Goal: Task Accomplishment & Management: Use online tool/utility

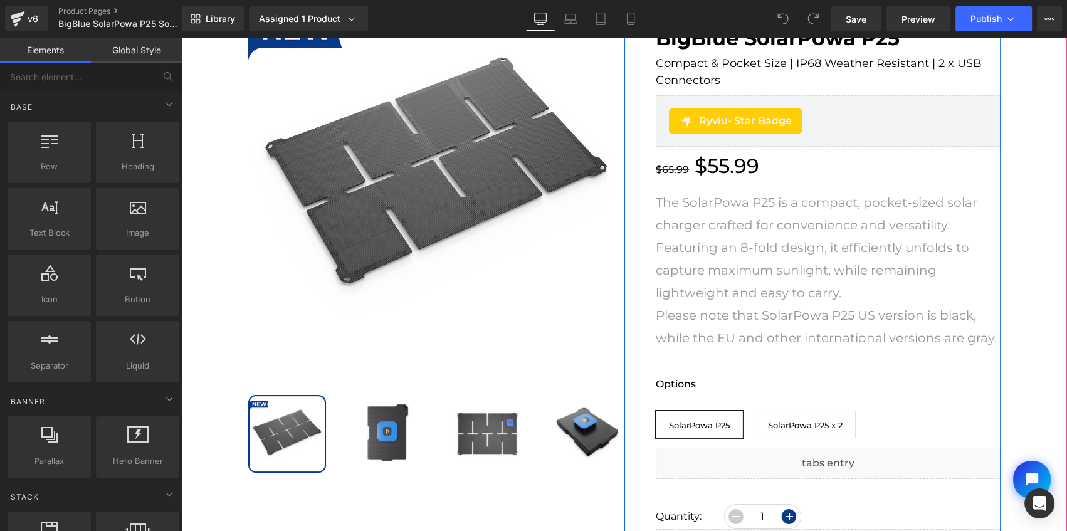
scroll to position [171, 0]
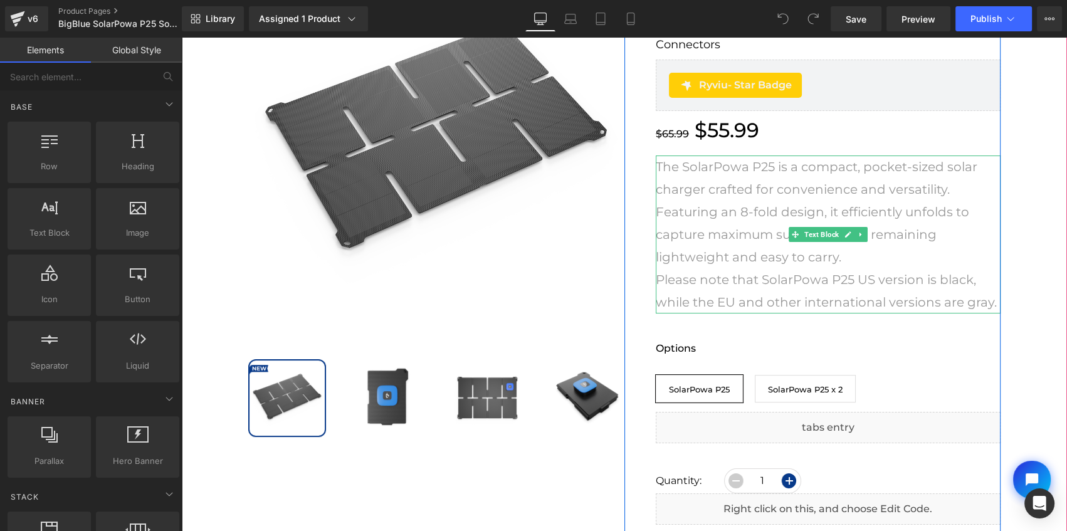
drag, startPoint x: 974, startPoint y: 298, endPoint x: 991, endPoint y: 302, distance: 18.0
click at [974, 298] on p "The SolarPowa P25 is a compact, pocket-sized solar charger crafted for convenie…" at bounding box center [828, 234] width 345 height 158
click at [987, 302] on p "The SolarPowa P25 is a compact, pocket-sized solar charger crafted for convenie…" at bounding box center [828, 234] width 345 height 158
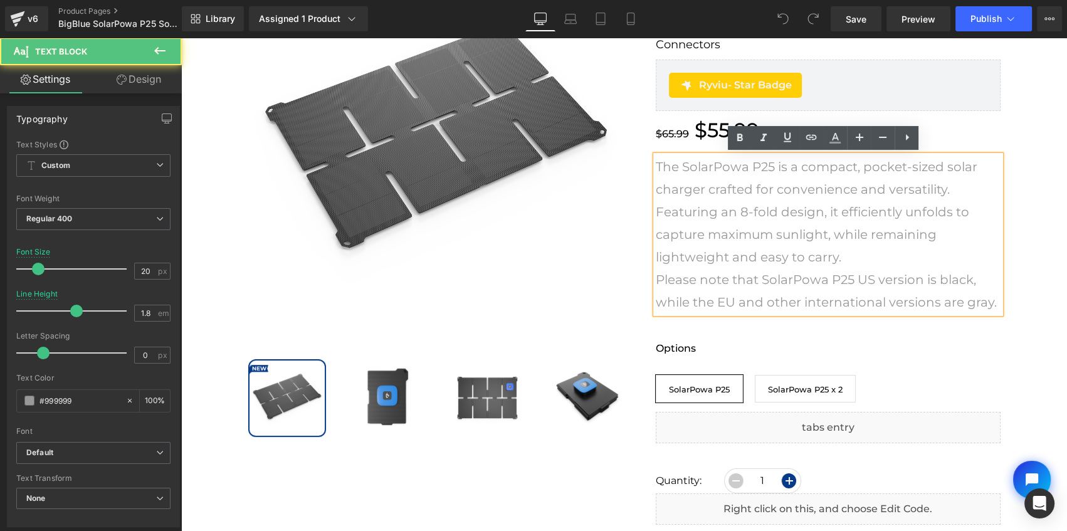
click at [993, 303] on p "The SolarPowa P25 is a compact, pocket-sized solar charger crafted for convenie…" at bounding box center [828, 234] width 345 height 158
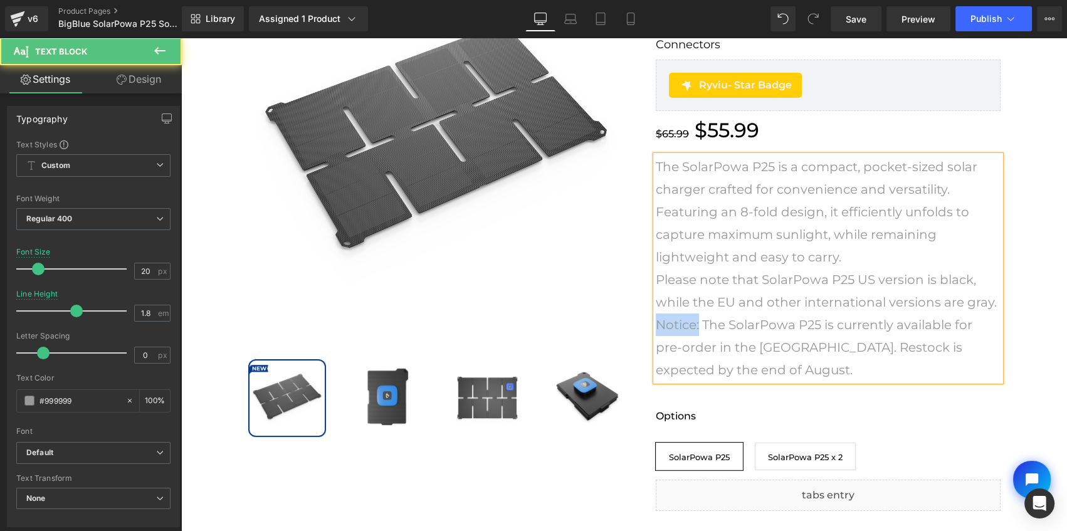
drag, startPoint x: 696, startPoint y: 326, endPoint x: 653, endPoint y: 325, distance: 43.3
click at [656, 325] on p "The SolarPowa P25 is a compact, pocket-sized solar charger crafted for convenie…" at bounding box center [828, 268] width 345 height 226
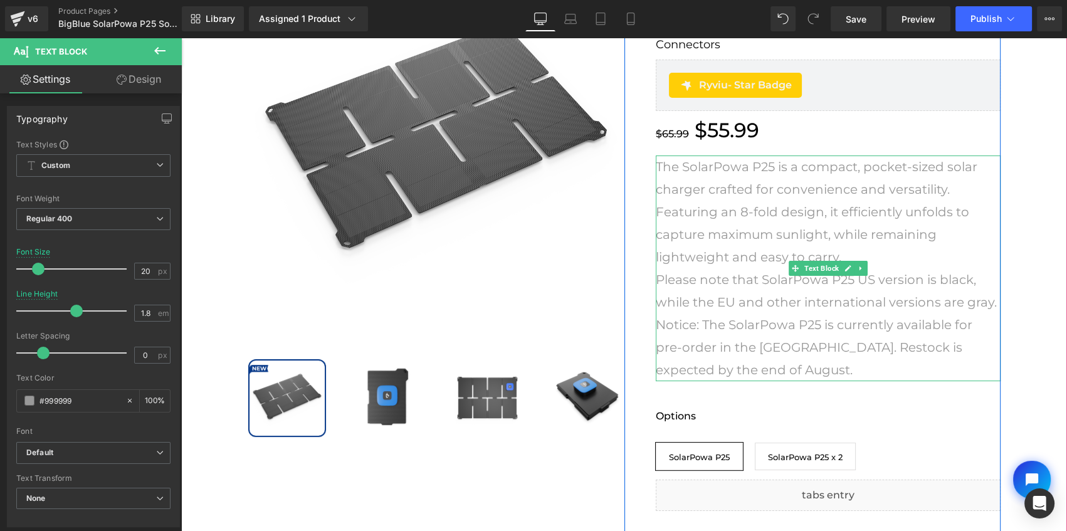
click at [697, 335] on p "The SolarPowa P25 is a compact, pocket-sized solar charger crafted for convenie…" at bounding box center [828, 268] width 345 height 226
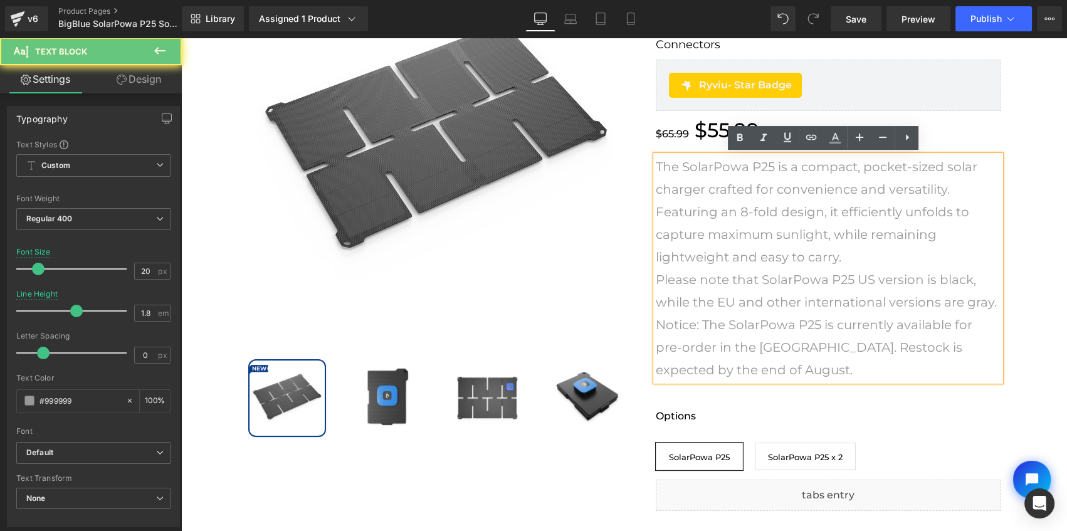
click at [691, 324] on p "The SolarPowa P25 is a compact, pocket-sized solar charger crafted for convenie…" at bounding box center [828, 268] width 345 height 226
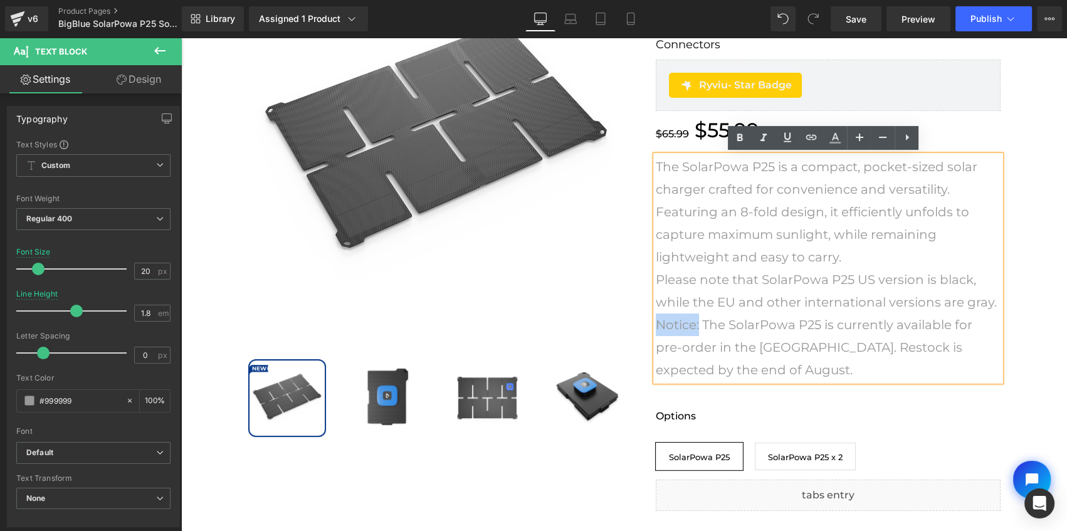
drag, startPoint x: 693, startPoint y: 323, endPoint x: 653, endPoint y: 322, distance: 40.8
click at [656, 322] on p "The SolarPowa P25 is a compact, pocket-sized solar charger crafted for convenie…" at bounding box center [828, 268] width 345 height 226
click at [740, 139] on icon at bounding box center [739, 137] width 15 height 15
click at [1023, 340] on div "Sale Off (P) Image" at bounding box center [623, 324] width 873 height 739
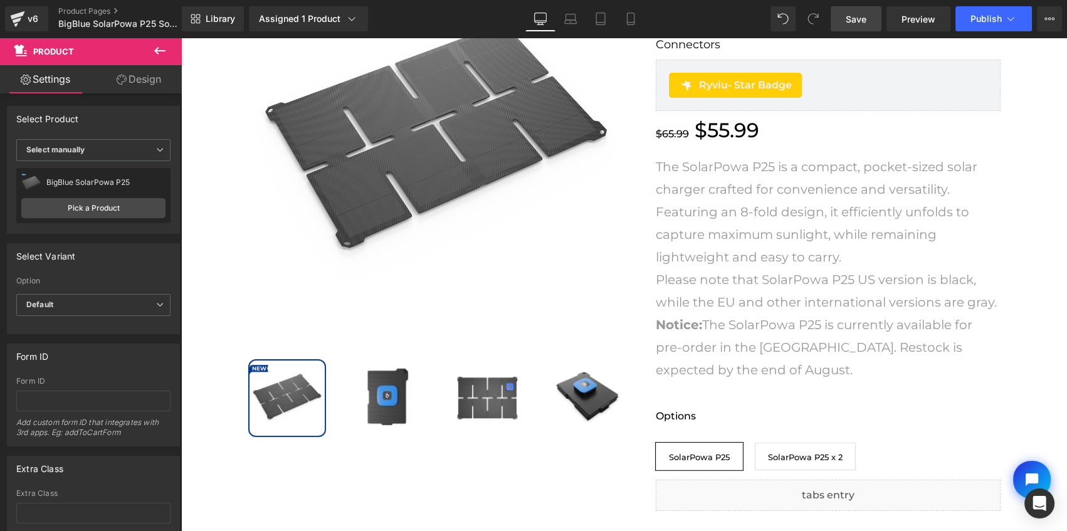
click at [851, 14] on span "Save" at bounding box center [856, 19] width 21 height 13
click at [987, 25] on button "Publish" at bounding box center [993, 18] width 76 height 25
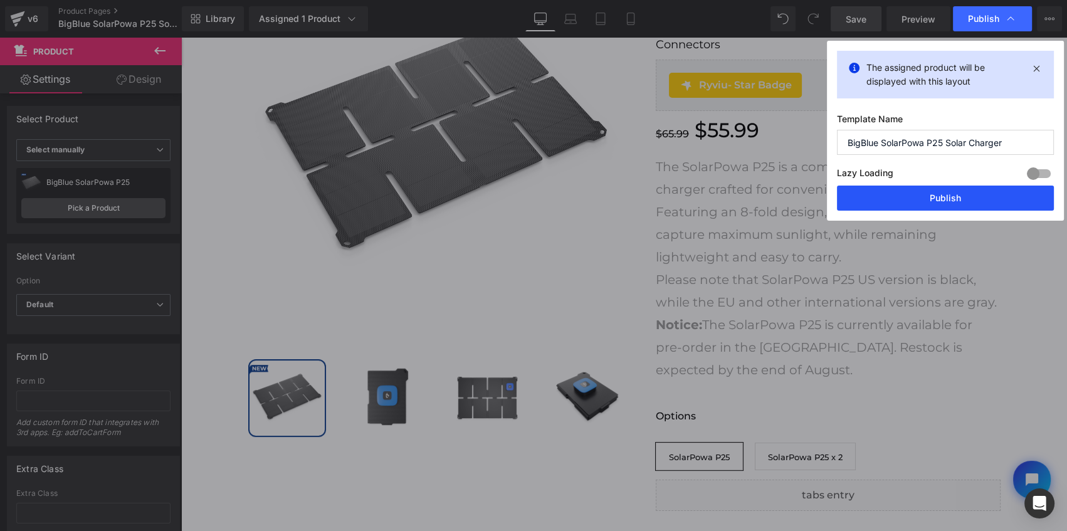
click at [951, 191] on button "Publish" at bounding box center [945, 198] width 217 height 25
